Goal: Transaction & Acquisition: Purchase product/service

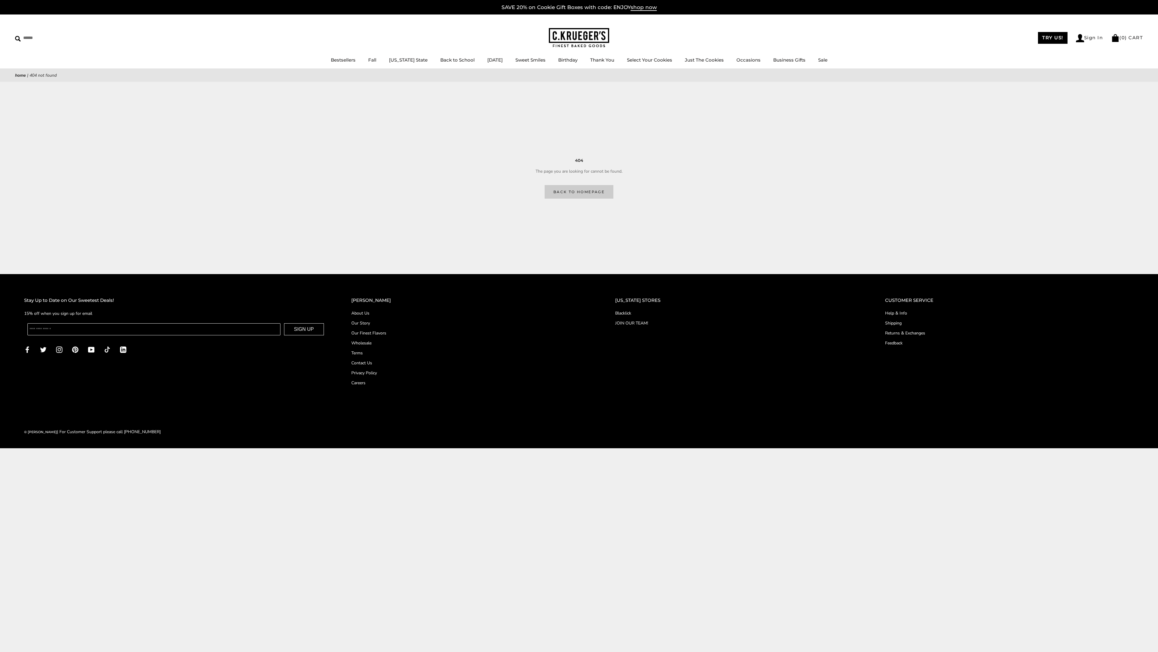
click at [579, 191] on link "Back to homepage" at bounding box center [579, 192] width 69 height 14
